Goal: Find specific page/section: Find specific page/section

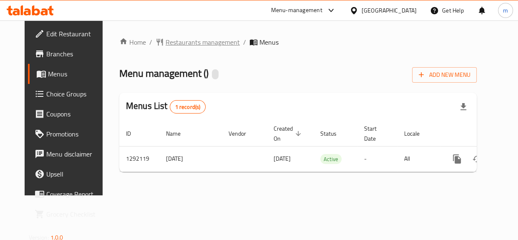
click at [192, 42] on span "Restaurants management" at bounding box center [202, 42] width 74 height 10
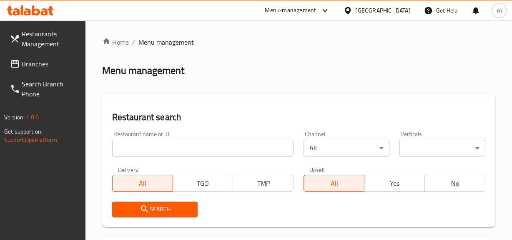
click at [182, 151] on input "search" at bounding box center [203, 148] width 182 height 17
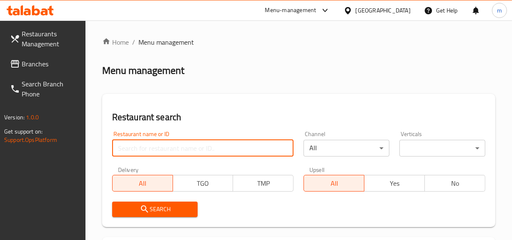
paste input "698984"
type input "698984"
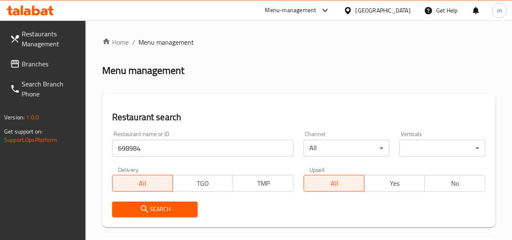
click at [163, 211] on span "Search" at bounding box center [155, 209] width 73 height 10
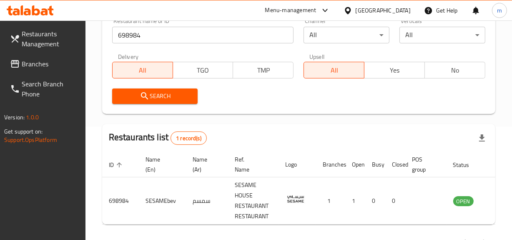
scroll to position [113, 0]
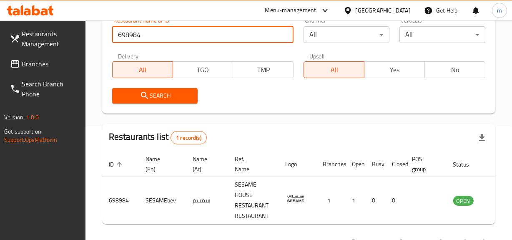
click at [283, 30] on input "698984" at bounding box center [203, 34] width 182 height 17
click at [282, 34] on input "698984" at bounding box center [203, 34] width 182 height 17
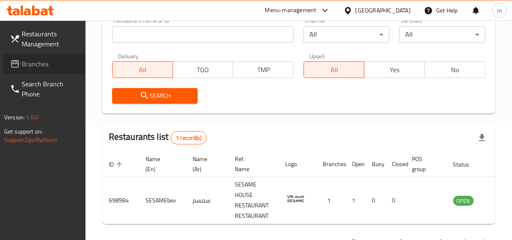
click at [63, 60] on span "Branches" at bounding box center [50, 64] width 57 height 10
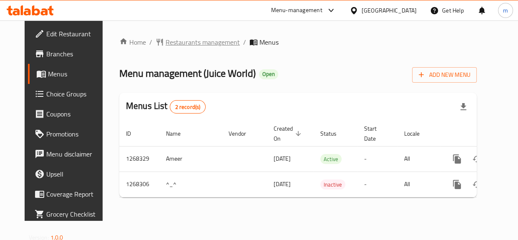
click at [185, 45] on span "Restaurants management" at bounding box center [202, 42] width 74 height 10
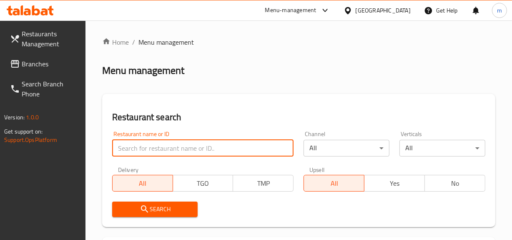
click at [165, 149] on input "search" at bounding box center [203, 148] width 182 height 17
paste input "688074"
type input "688074"
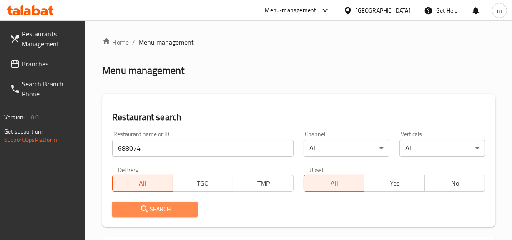
click at [155, 214] on span "Search" at bounding box center [155, 209] width 73 height 10
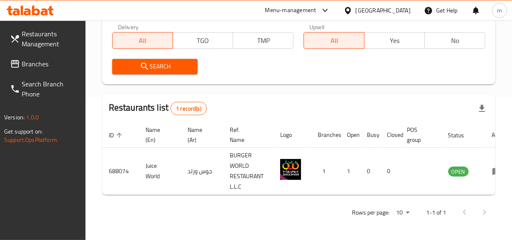
scroll to position [148, 0]
click at [30, 63] on span "Branches" at bounding box center [50, 64] width 57 height 10
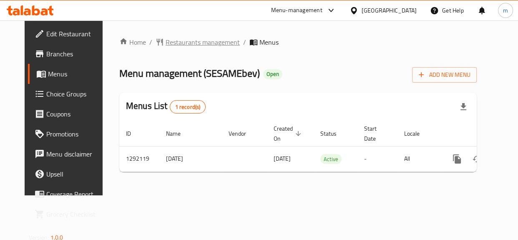
click at [185, 42] on span "Restaurants management" at bounding box center [202, 42] width 74 height 10
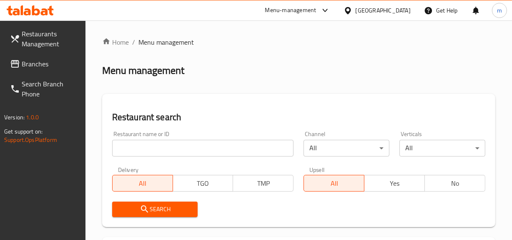
click at [160, 143] on input "search" at bounding box center [203, 148] width 182 height 17
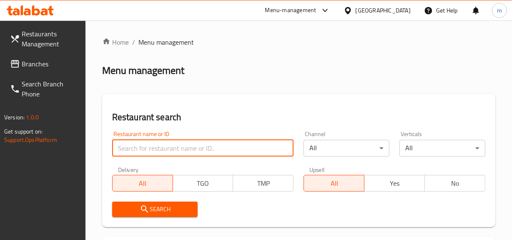
paste input "698984"
type input "698984"
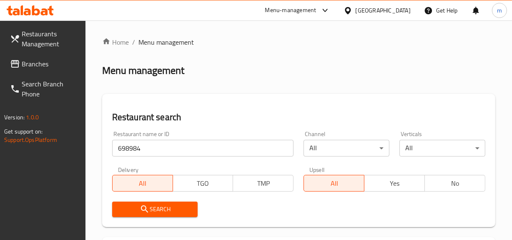
click at [158, 212] on span "Search" at bounding box center [155, 209] width 73 height 10
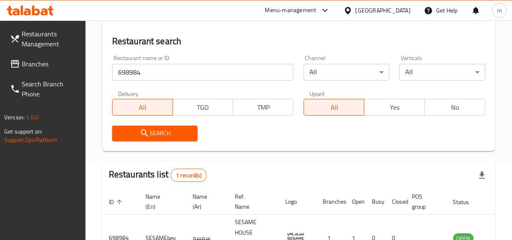
scroll to position [113, 0]
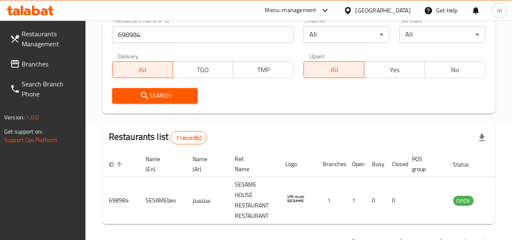
click at [383, 14] on div "United Arab Emirates" at bounding box center [382, 10] width 55 height 9
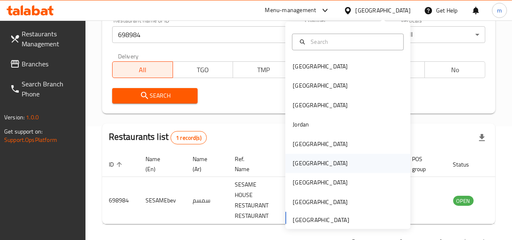
click at [310, 159] on div "Oman" at bounding box center [347, 163] width 125 height 19
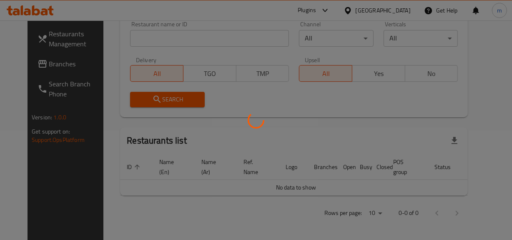
scroll to position [113, 0]
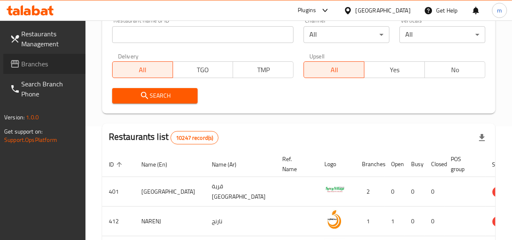
click at [42, 66] on span "Branches" at bounding box center [50, 64] width 57 height 10
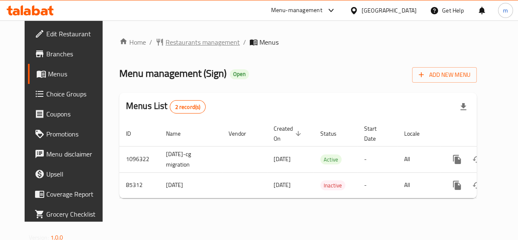
click at [186, 42] on span "Restaurants management" at bounding box center [202, 42] width 74 height 10
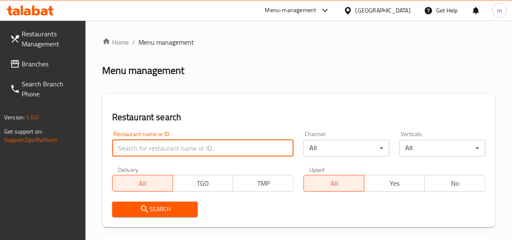
click at [172, 150] on input "search" at bounding box center [203, 148] width 182 height 17
paste input "600858"
type input "600858"
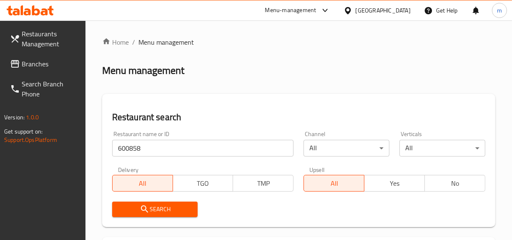
click at [158, 210] on span "Search" at bounding box center [155, 209] width 73 height 10
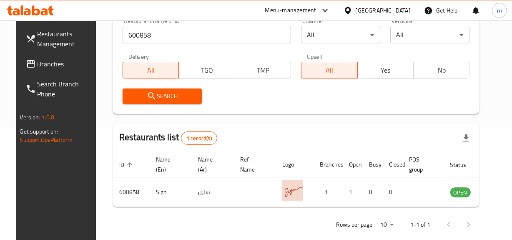
scroll to position [113, 0]
click at [395, 8] on div "Oman" at bounding box center [382, 10] width 55 height 9
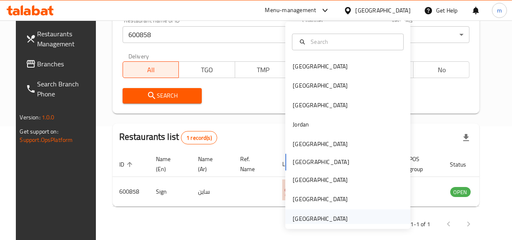
click at [318, 214] on div "United Arab Emirates" at bounding box center [320, 218] width 55 height 9
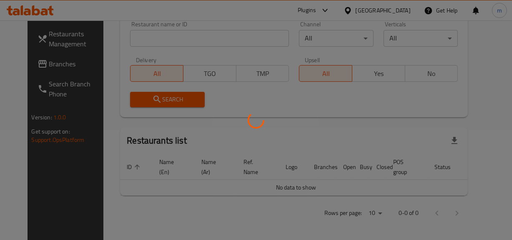
scroll to position [113, 0]
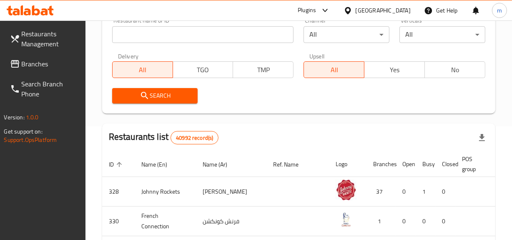
click at [35, 61] on div "Restaurants Management Branches Search Branch Phone Version: 1.0.0 Get support …" at bounding box center [256, 178] width 512 height 543
click at [35, 61] on span "Branches" at bounding box center [50, 64] width 57 height 10
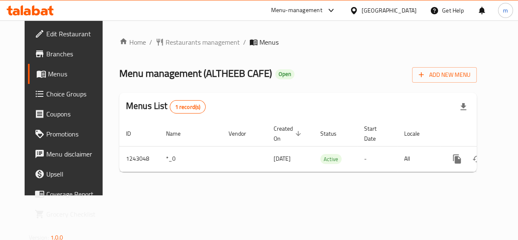
click at [172, 37] on span "Restaurants management" at bounding box center [202, 42] width 74 height 10
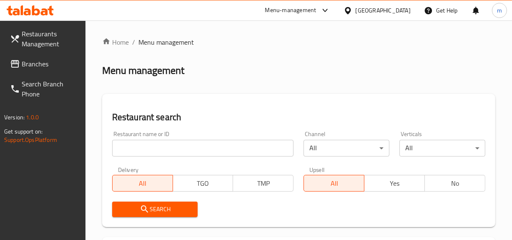
click at [154, 150] on input "search" at bounding box center [203, 148] width 182 height 17
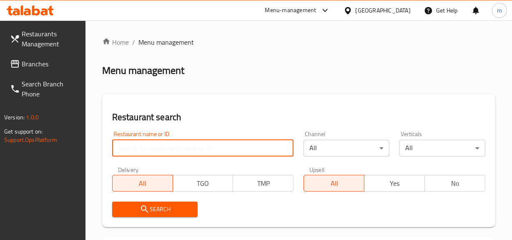
paste input "681435"
type input "681435"
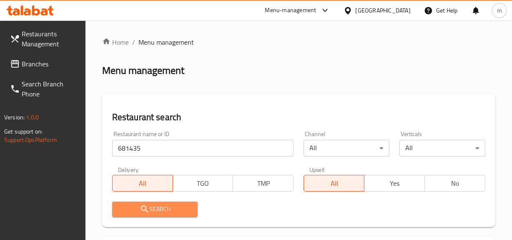
click at [159, 208] on span "Search" at bounding box center [155, 209] width 73 height 10
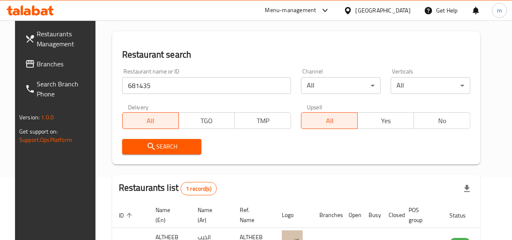
scroll to position [75, 0]
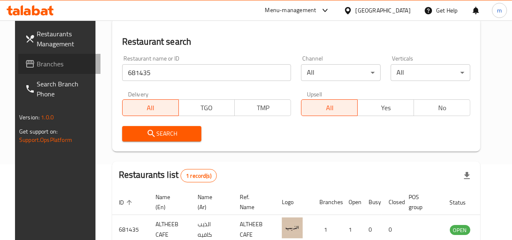
click at [46, 56] on link "Branches" at bounding box center [59, 64] width 82 height 20
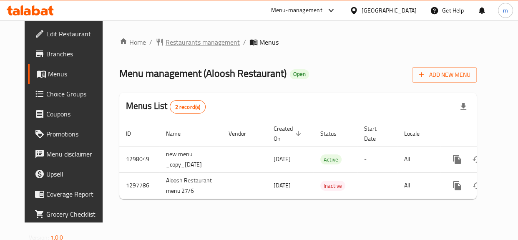
click at [205, 40] on span "Restaurants management" at bounding box center [202, 42] width 74 height 10
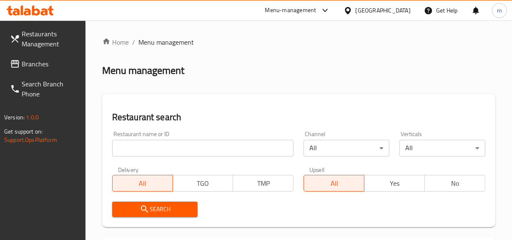
click at [158, 152] on input "search" at bounding box center [203, 148] width 182 height 17
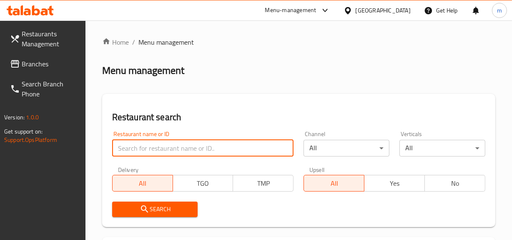
paste input "700626"
type input "700626"
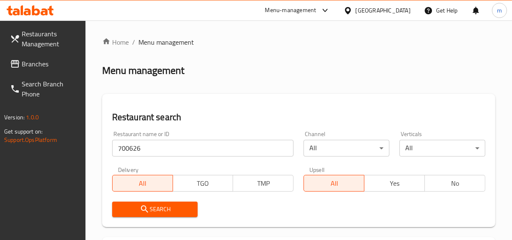
click at [161, 209] on span "Search" at bounding box center [155, 209] width 73 height 10
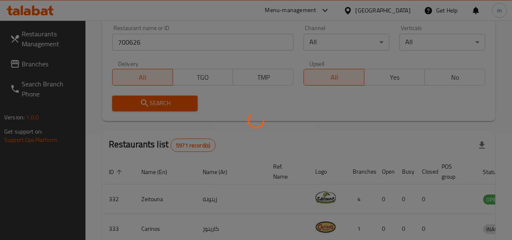
scroll to position [113, 0]
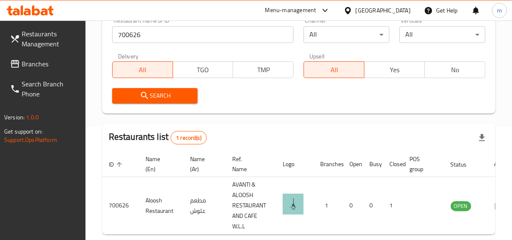
click at [283, 32] on input "700626" at bounding box center [203, 34] width 182 height 17
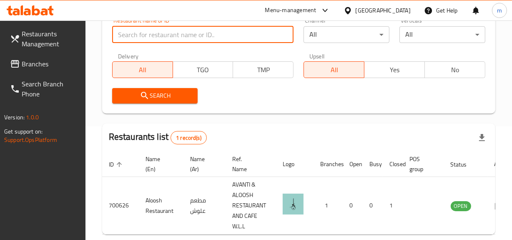
click at [405, 7] on div "[GEOGRAPHIC_DATA]" at bounding box center [382, 10] width 55 height 9
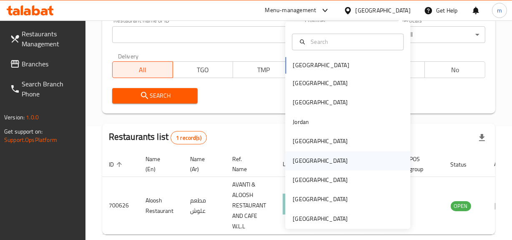
click at [312, 164] on div "[GEOGRAPHIC_DATA]" at bounding box center [347, 160] width 125 height 19
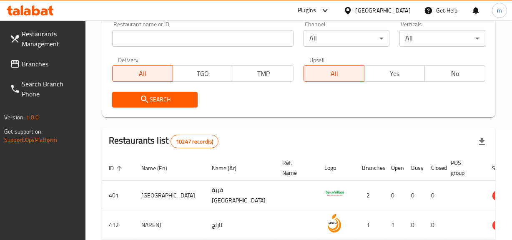
scroll to position [113, 0]
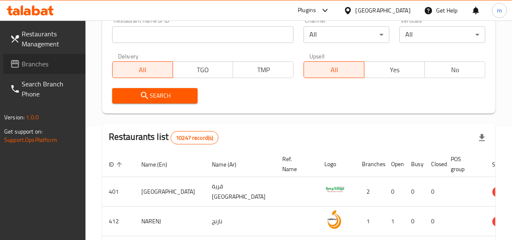
click at [29, 65] on span "Branches" at bounding box center [50, 64] width 57 height 10
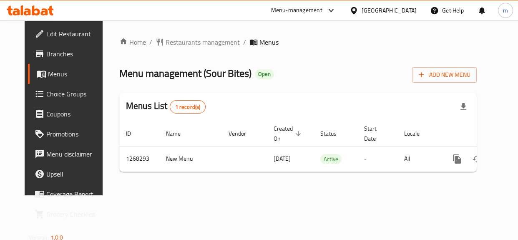
click at [190, 44] on span "Restaurants management" at bounding box center [202, 42] width 74 height 10
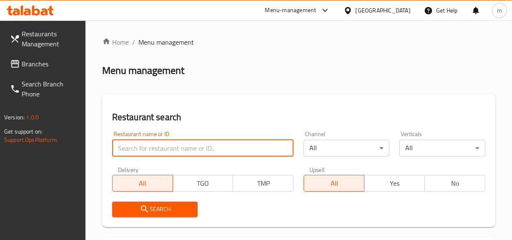
click at [197, 140] on input "search" at bounding box center [203, 148] width 182 height 17
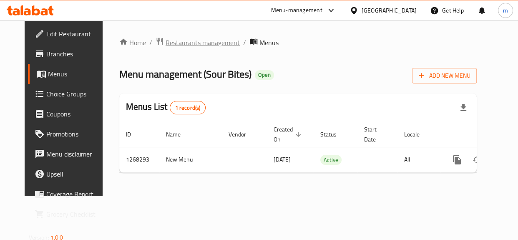
click at [165, 45] on span "Restaurants management" at bounding box center [202, 43] width 74 height 10
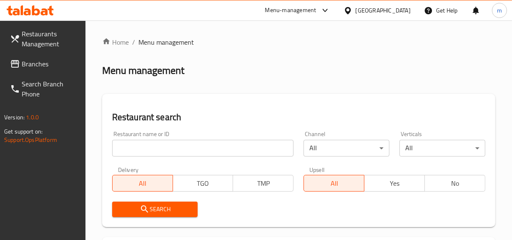
click at [166, 152] on input "search" at bounding box center [203, 148] width 182 height 17
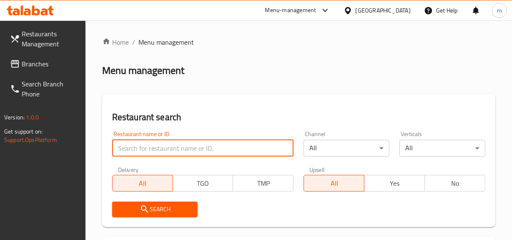
paste input "688045"
type input "688045"
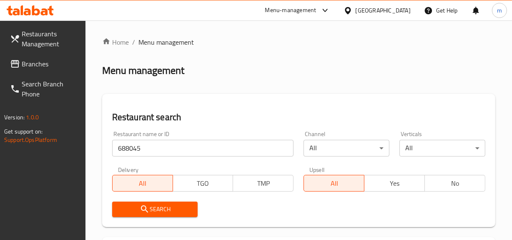
click at [183, 214] on span "Search" at bounding box center [155, 209] width 73 height 10
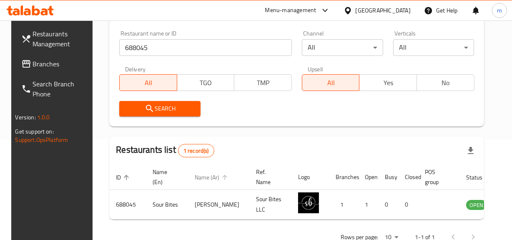
scroll to position [113, 0]
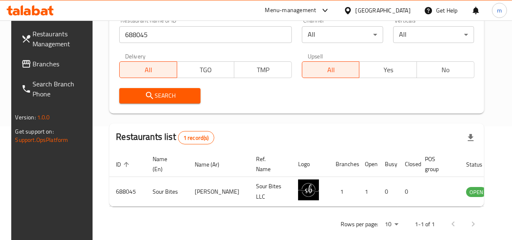
click at [45, 65] on span "Branches" at bounding box center [61, 64] width 57 height 10
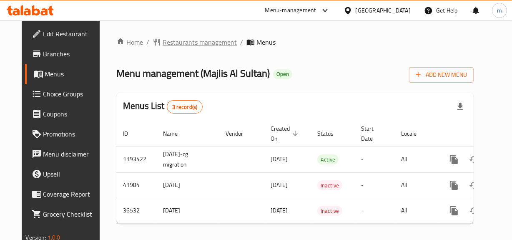
click at [183, 37] on span "Restaurants management" at bounding box center [200, 42] width 74 height 10
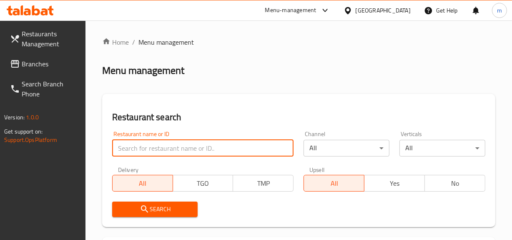
click at [162, 149] on input "search" at bounding box center [203, 148] width 182 height 17
paste input "18918"
type input "18918"
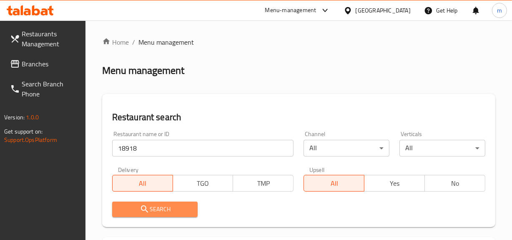
click at [167, 212] on span "Search" at bounding box center [155, 209] width 73 height 10
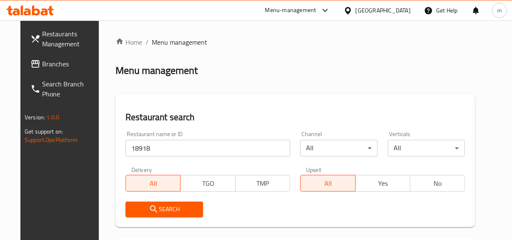
scroll to position [75, 0]
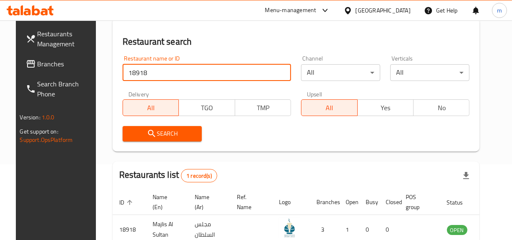
click at [283, 71] on input "18918" at bounding box center [207, 72] width 168 height 17
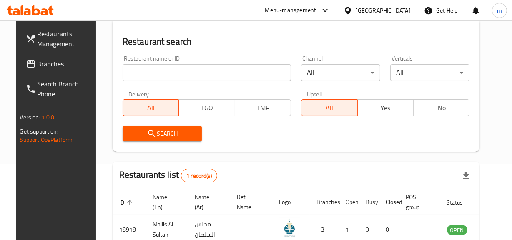
click at [387, 17] on div "United Arab Emirates" at bounding box center [377, 10] width 80 height 20
click at [367, 10] on div "United Arab Emirates" at bounding box center [382, 10] width 55 height 9
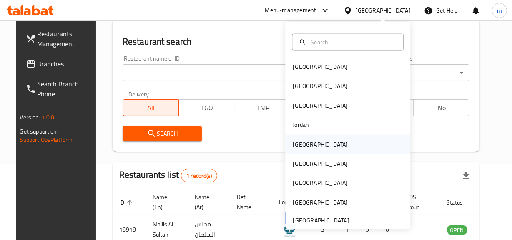
click at [313, 142] on div "[GEOGRAPHIC_DATA]" at bounding box center [347, 143] width 125 height 19
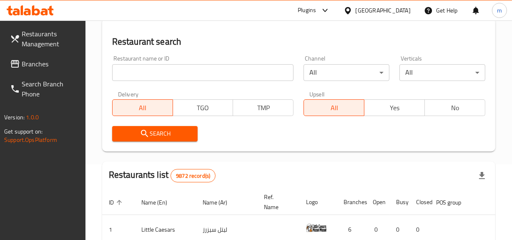
click at [20, 56] on link "Branches" at bounding box center [44, 64] width 82 height 20
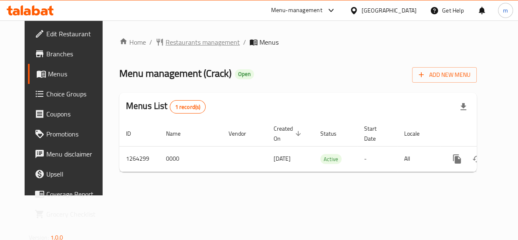
click at [206, 37] on span "Restaurants management" at bounding box center [202, 42] width 74 height 10
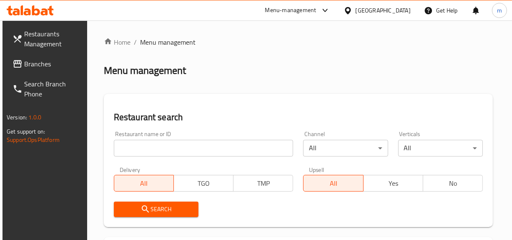
click at [159, 150] on input "search" at bounding box center [204, 148] width 180 height 17
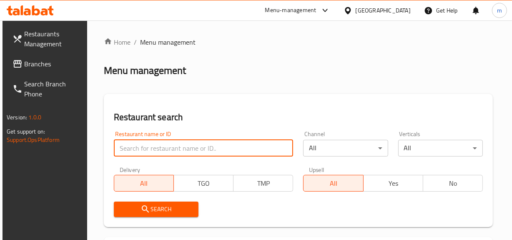
paste input "686311"
type input "686311"
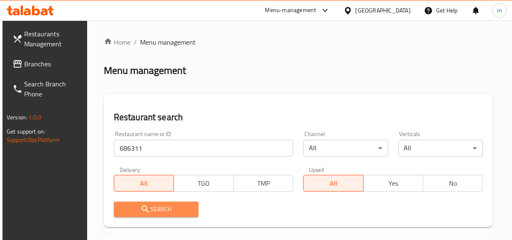
click at [163, 210] on span "Search" at bounding box center [155, 209] width 71 height 10
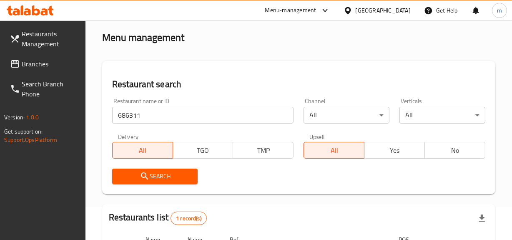
scroll to position [113, 0]
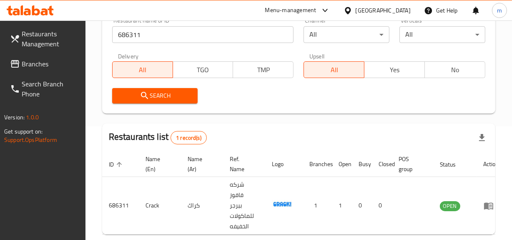
click at [61, 67] on span "Branches" at bounding box center [50, 64] width 57 height 10
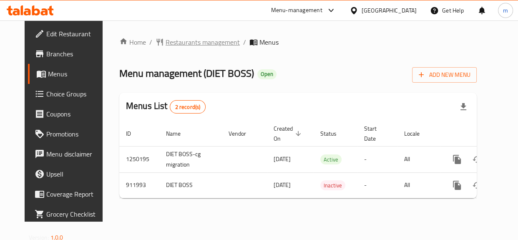
click at [173, 44] on span "Restaurants management" at bounding box center [202, 42] width 74 height 10
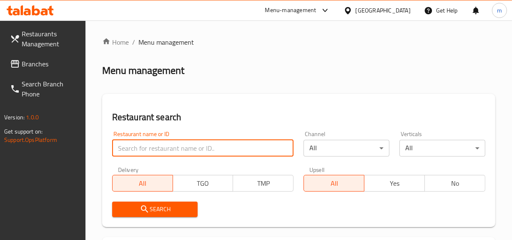
click at [157, 142] on input "search" at bounding box center [203, 148] width 182 height 17
paste input "658566"
type input "658566"
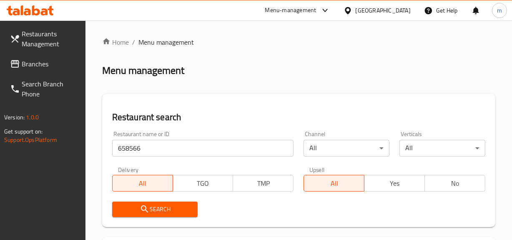
click at [150, 204] on span "Search" at bounding box center [155, 209] width 73 height 10
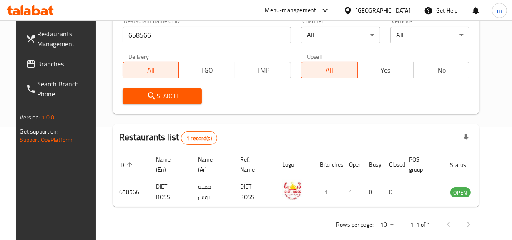
scroll to position [113, 0]
click at [387, 13] on div "[GEOGRAPHIC_DATA]" at bounding box center [382, 10] width 55 height 9
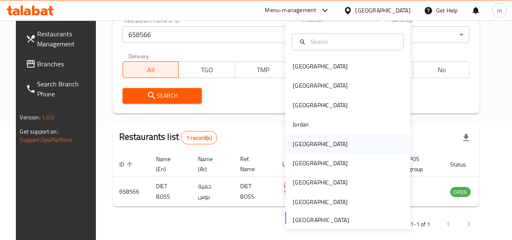
click at [301, 148] on div "[GEOGRAPHIC_DATA]" at bounding box center [320, 143] width 55 height 9
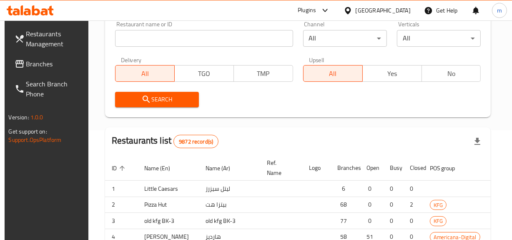
scroll to position [113, 0]
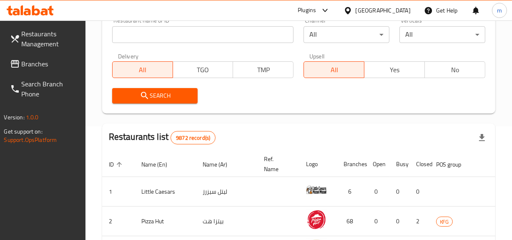
click at [40, 62] on span "Branches" at bounding box center [50, 64] width 57 height 10
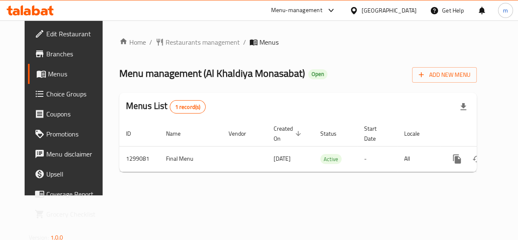
drag, startPoint x: 167, startPoint y: 48, endPoint x: 169, endPoint y: 41, distance: 7.8
click at [167, 48] on div "Home / Restaurants management / Menus Menu management ( [GEOGRAPHIC_DATA] ) Ope…" at bounding box center [297, 107] width 357 height 141
click at [210, 45] on span "Restaurants management" at bounding box center [202, 42] width 74 height 10
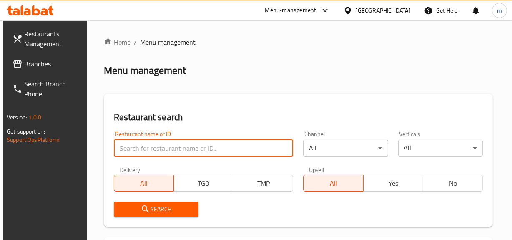
click at [154, 153] on input "search" at bounding box center [204, 148] width 180 height 17
paste input "701228"
type input "701228"
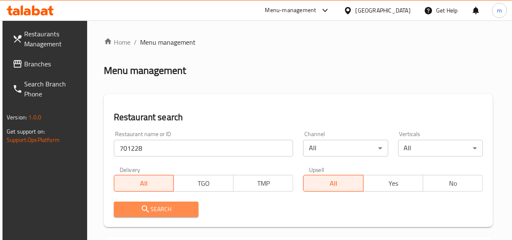
click at [154, 213] on span "Search" at bounding box center [155, 209] width 71 height 10
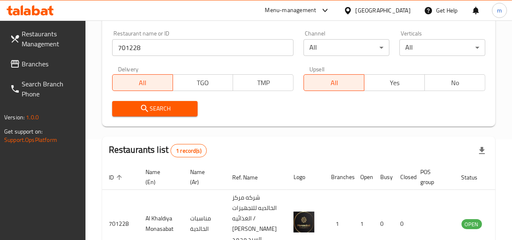
scroll to position [113, 0]
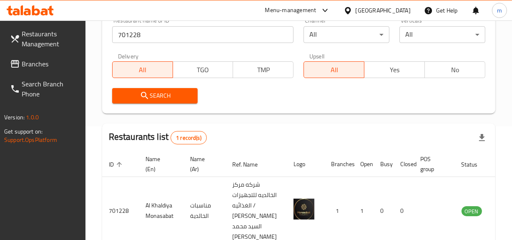
click at [402, 9] on div "[GEOGRAPHIC_DATA]" at bounding box center [382, 10] width 55 height 9
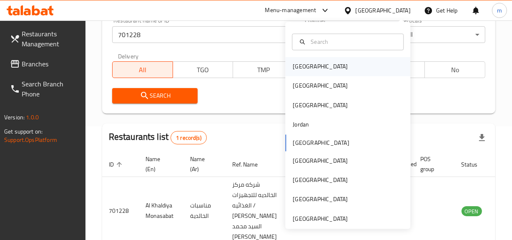
click at [306, 71] on div "[GEOGRAPHIC_DATA]" at bounding box center [320, 66] width 55 height 9
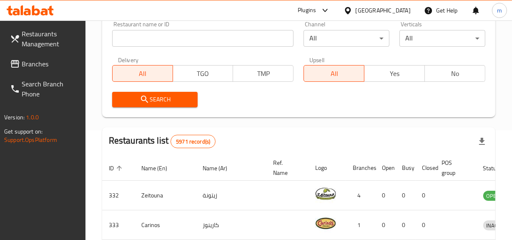
scroll to position [113, 0]
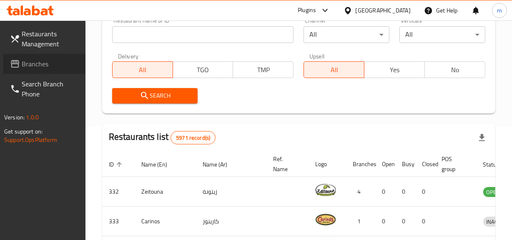
click at [33, 65] on span "Branches" at bounding box center [50, 64] width 57 height 10
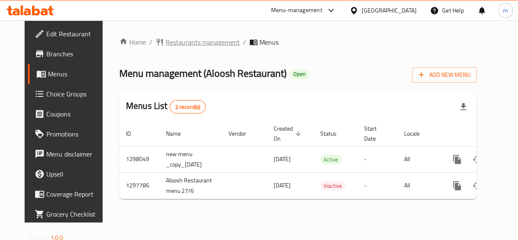
click at [172, 41] on span "Restaurants management" at bounding box center [202, 42] width 74 height 10
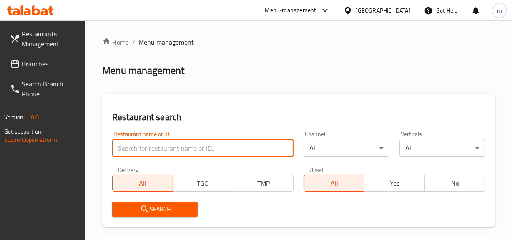
click at [172, 145] on input "search" at bounding box center [203, 148] width 182 height 17
paste input "700626"
type input "700626"
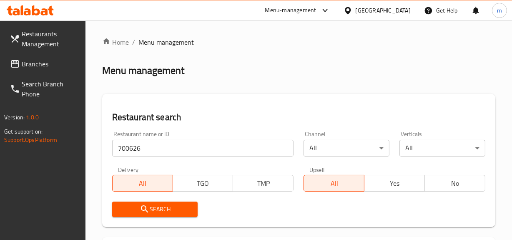
click at [153, 210] on span "Search" at bounding box center [155, 209] width 73 height 10
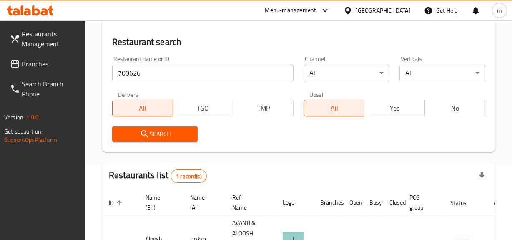
scroll to position [75, 0]
click at [352, 12] on icon at bounding box center [347, 10] width 9 height 9
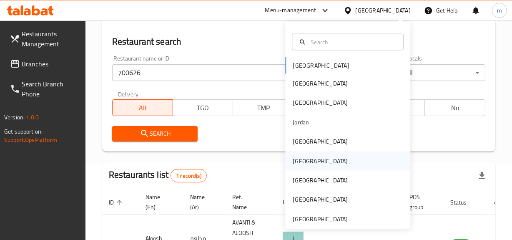
click at [300, 158] on div "[GEOGRAPHIC_DATA]" at bounding box center [320, 160] width 55 height 9
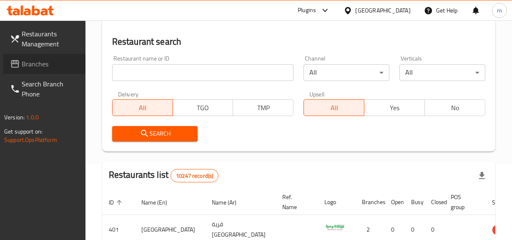
click at [30, 59] on span "Branches" at bounding box center [50, 64] width 57 height 10
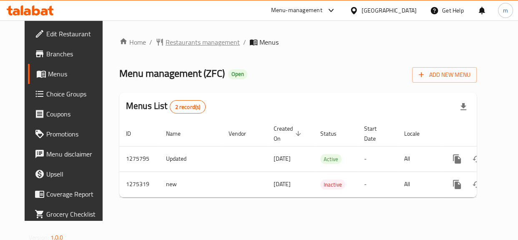
click at [205, 37] on span "Restaurants management" at bounding box center [202, 42] width 74 height 10
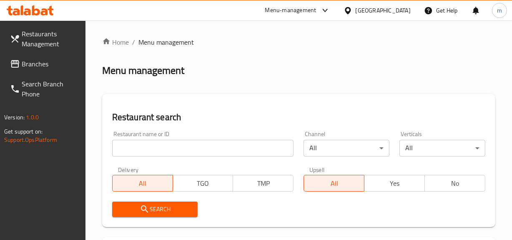
click at [193, 146] on input "search" at bounding box center [203, 148] width 182 height 17
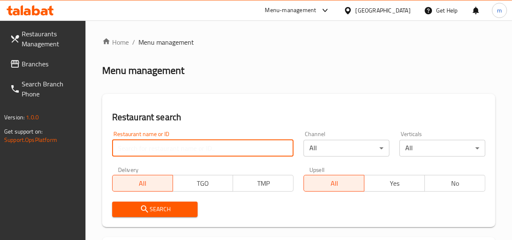
paste input "691513"
type input "691513"
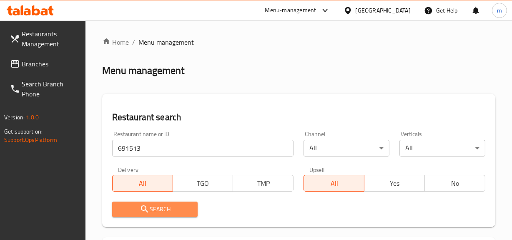
click at [163, 208] on span "Search" at bounding box center [155, 209] width 73 height 10
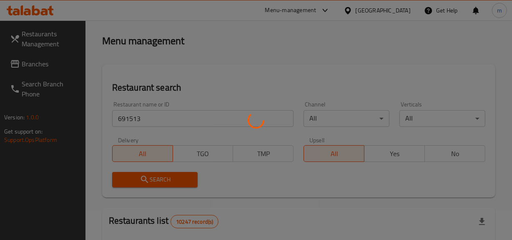
scroll to position [75, 0]
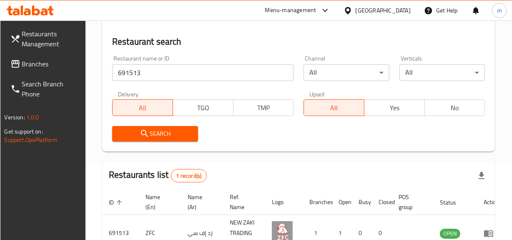
click at [352, 8] on icon at bounding box center [347, 10] width 9 height 9
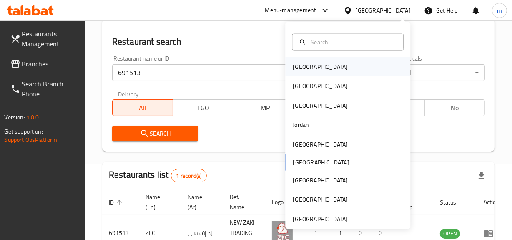
click at [324, 60] on div "Bahrain" at bounding box center [347, 66] width 125 height 19
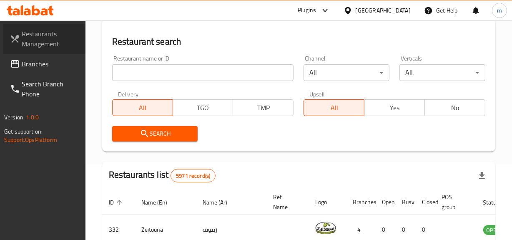
click at [30, 52] on link "Restaurants Management" at bounding box center [44, 39] width 82 height 30
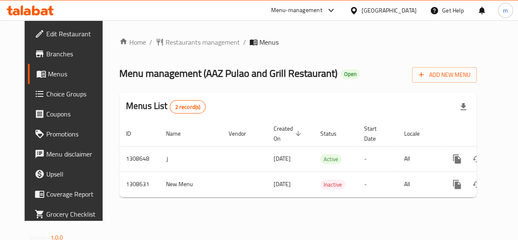
click at [169, 44] on span "Restaurants management" at bounding box center [202, 42] width 74 height 10
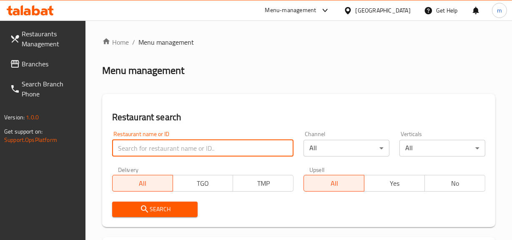
click at [168, 146] on input "search" at bounding box center [203, 148] width 182 height 17
paste input "704962"
type input "704962"
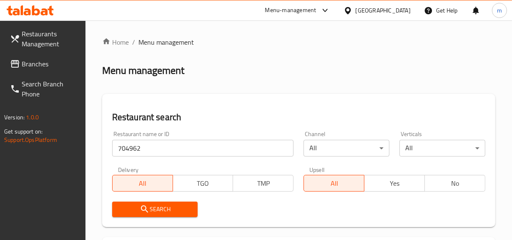
click at [157, 202] on button "Search" at bounding box center [155, 208] width 86 height 15
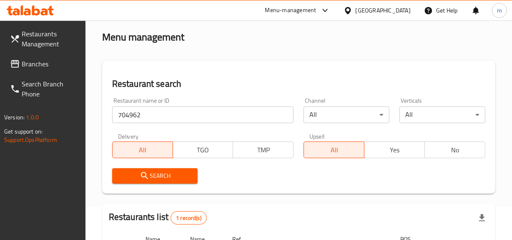
scroll to position [75, 0]
